Goal: Task Accomplishment & Management: Manage account settings

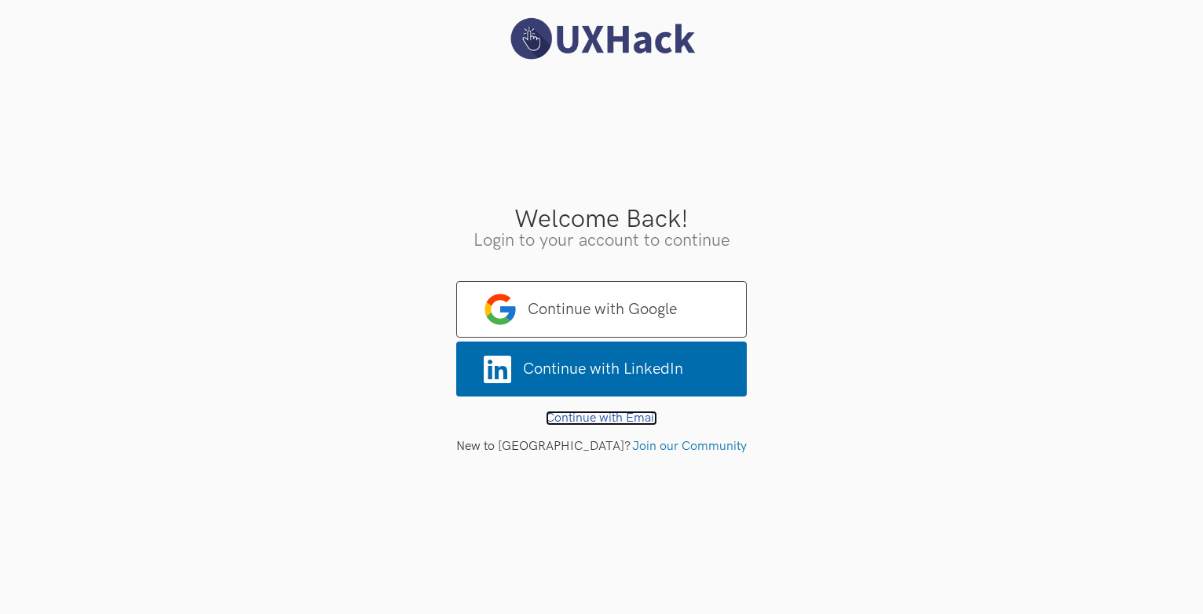
click at [622, 422] on link "Continue with Email" at bounding box center [602, 418] width 112 height 15
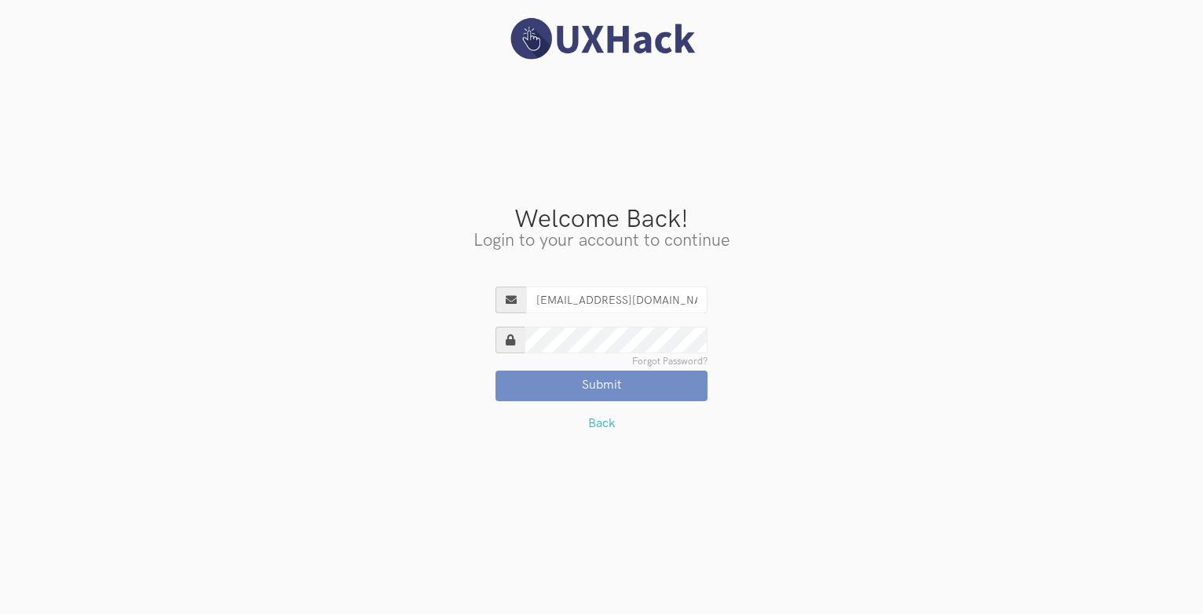
type input "nishvteldorado@gmail.com"
click at [496, 371] on button "Submit" at bounding box center [602, 386] width 212 height 30
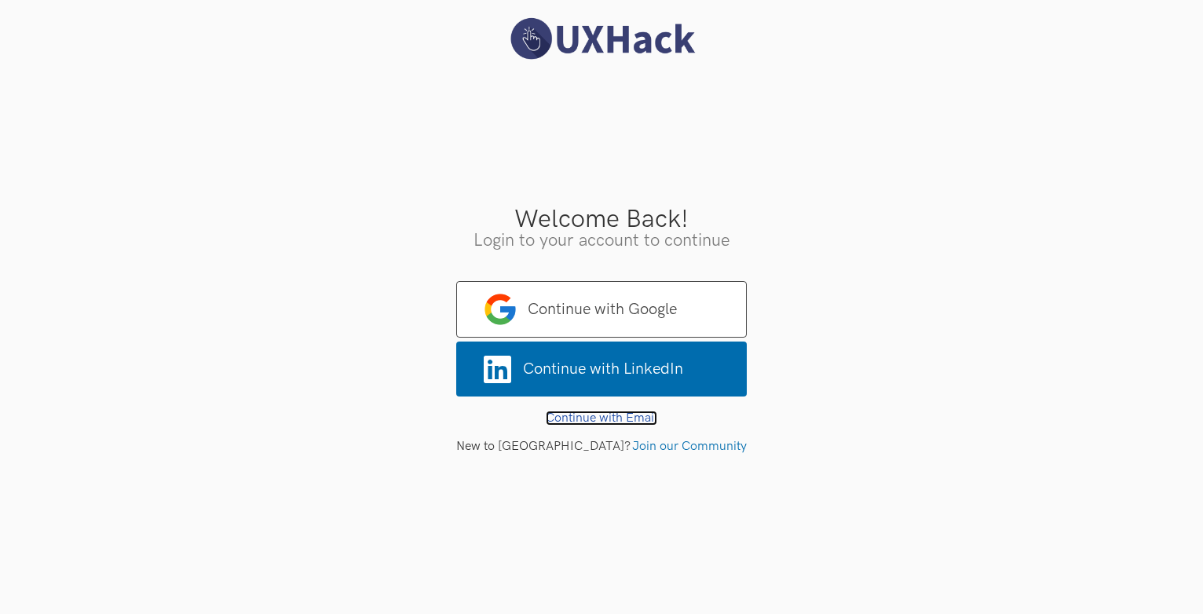
click at [584, 411] on link "Continue with Email" at bounding box center [602, 418] width 112 height 15
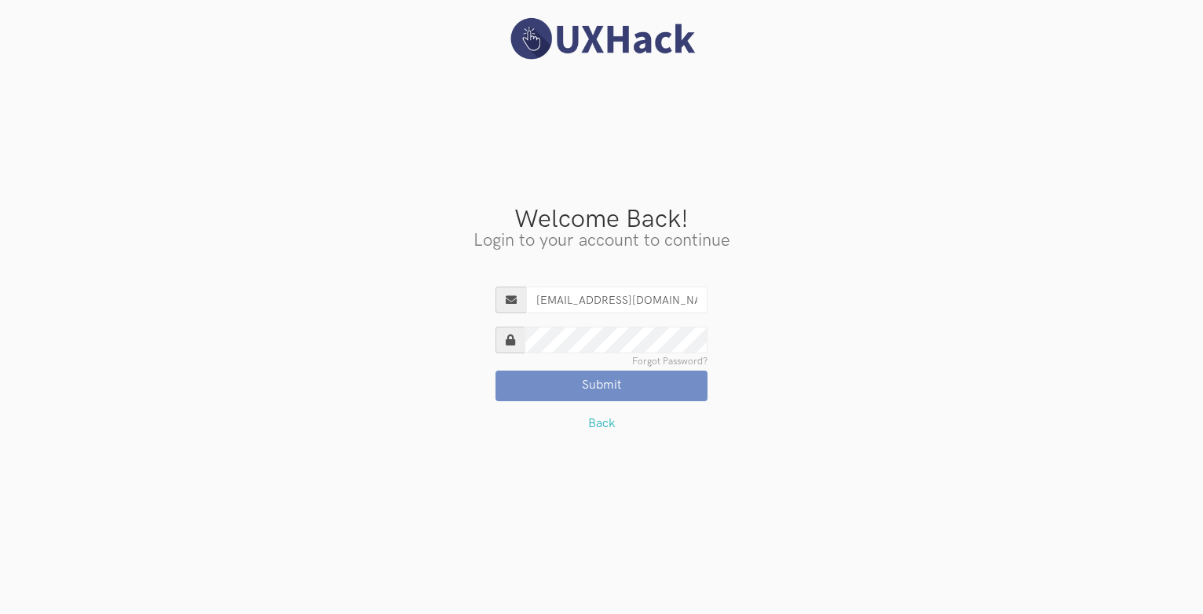
type input "[EMAIL_ADDRESS][DOMAIN_NAME]"
click at [496, 371] on button "Submit" at bounding box center [602, 386] width 212 height 30
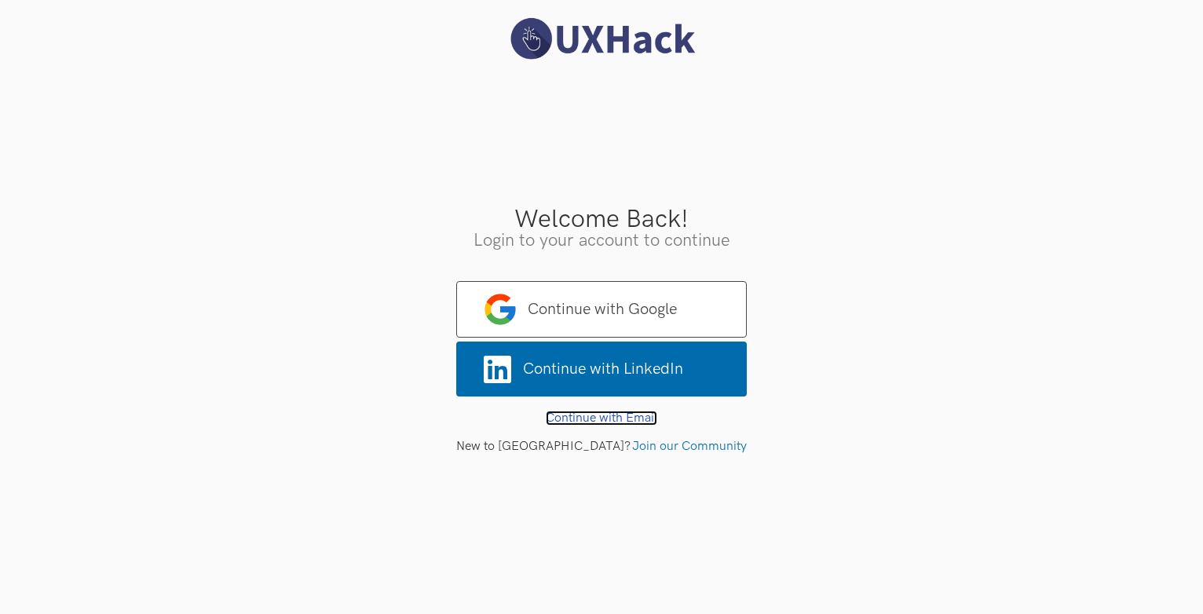
click at [581, 422] on link "Continue with Email" at bounding box center [602, 418] width 112 height 15
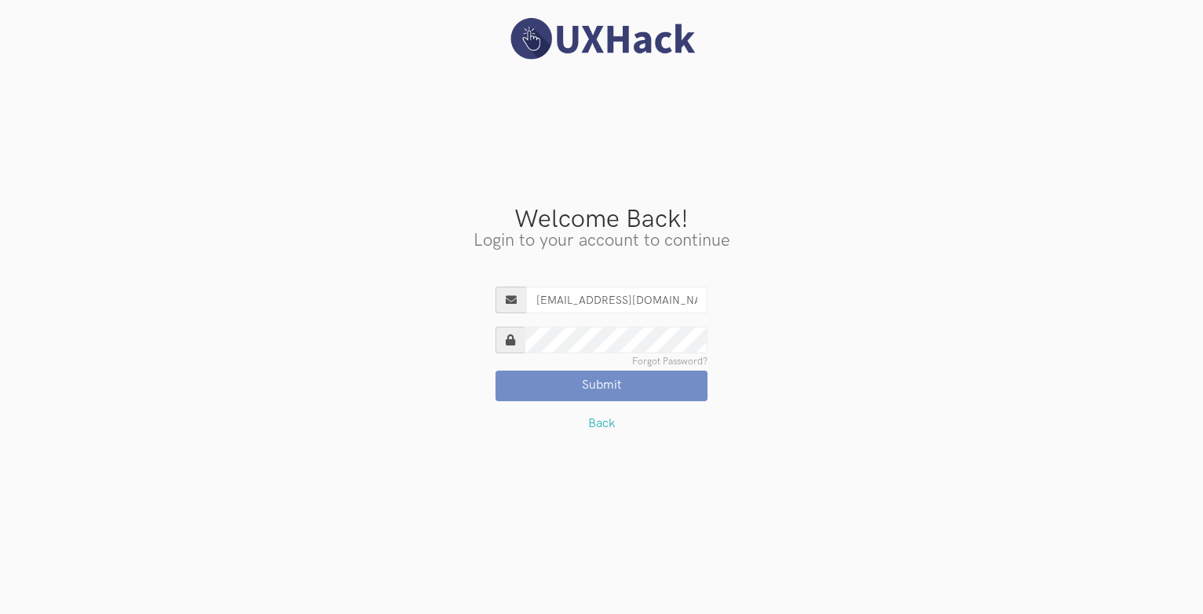
type input "nishith83@outlook.com"
click at [496, 371] on button "Submit" at bounding box center [602, 386] width 212 height 30
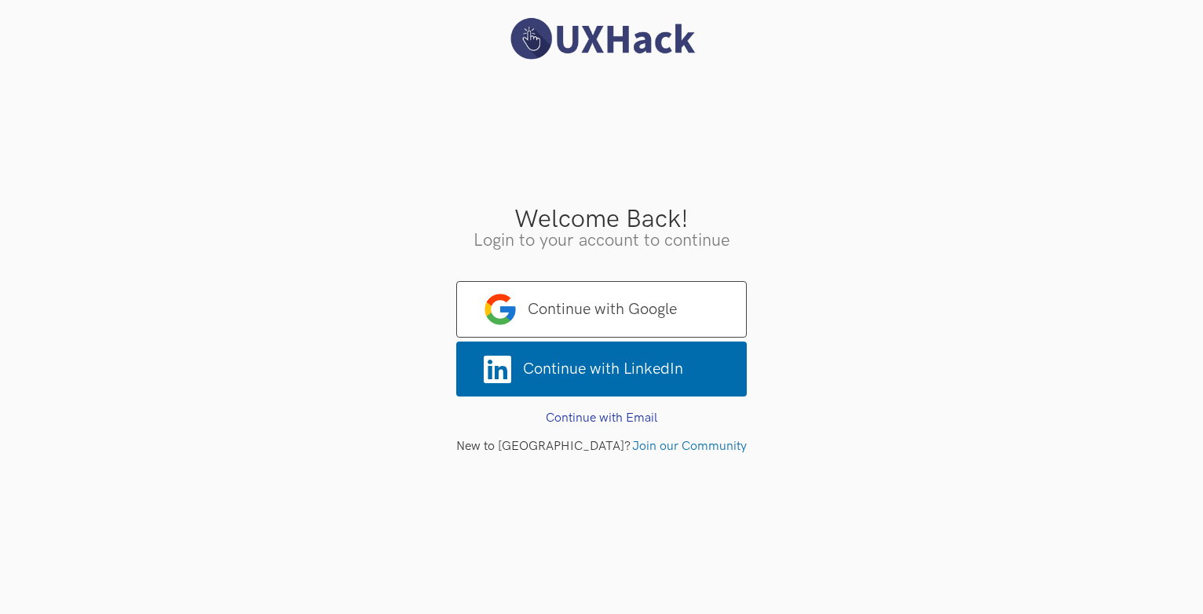
click at [604, 426] on div "New to UXHack? Join our Community" at bounding box center [601, 439] width 314 height 28
click at [605, 415] on link "Continue with Email" at bounding box center [602, 418] width 112 height 15
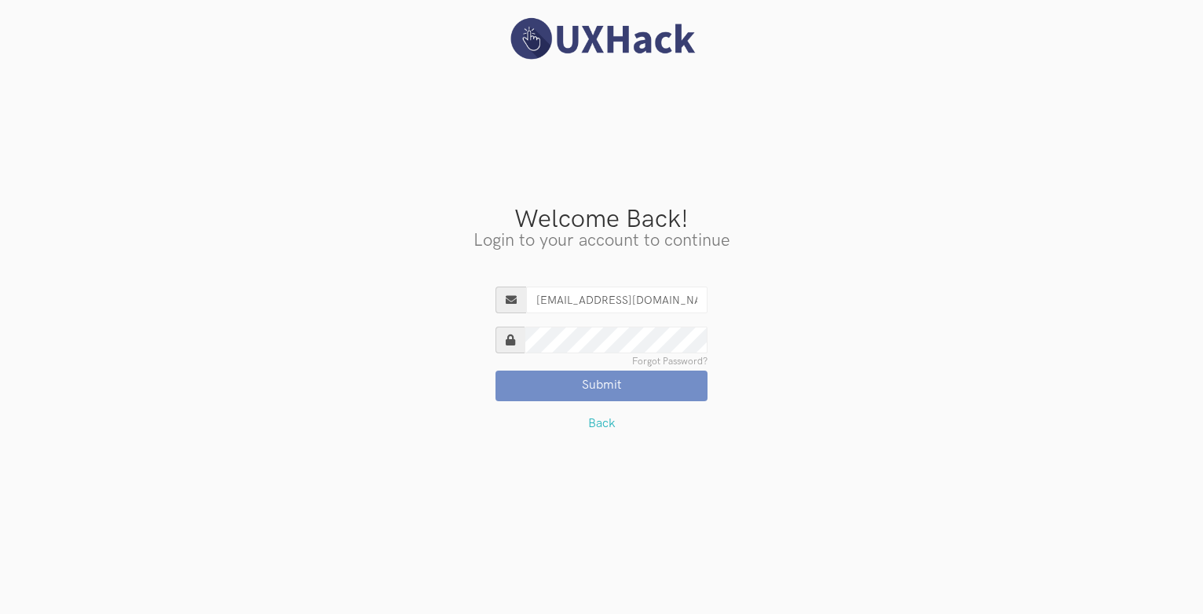
type input "nishvteldorado@gmail.com"
click at [496, 371] on button "Submit" at bounding box center [602, 386] width 212 height 30
